Goal: Go to known website: Go to known website

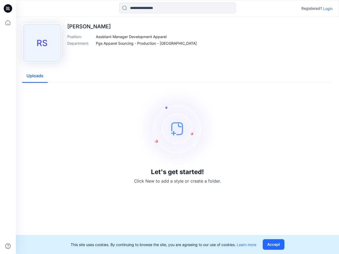
click at [170, 127] on img at bounding box center [177, 128] width 79 height 79
click at [8, 8] on icon at bounding box center [9, 8] width 2 height 0
click at [8, 23] on icon at bounding box center [8, 23] width 12 height 12
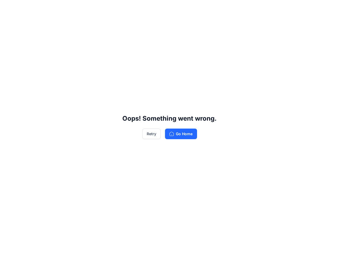
click at [178, 8] on div "Oops! Something went wrong. Retry Go Home" at bounding box center [169, 127] width 339 height 254
click at [328, 8] on div "Oops! Something went wrong. Retry Go Home" at bounding box center [169, 127] width 339 height 254
click at [131, 37] on div "Oops! Something went wrong. Retry Go Home" at bounding box center [169, 127] width 339 height 254
click at [138, 43] on div "Oops! Something went wrong. Retry Go Home" at bounding box center [169, 127] width 339 height 254
click at [35, 76] on div "Oops! Something went wrong. Retry Go Home" at bounding box center [169, 127] width 339 height 254
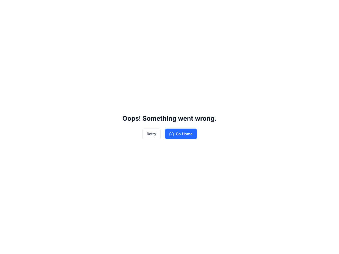
click at [275, 245] on div "Oops! Something went wrong. Retry Go Home" at bounding box center [169, 127] width 339 height 254
